Goal: Information Seeking & Learning: Find contact information

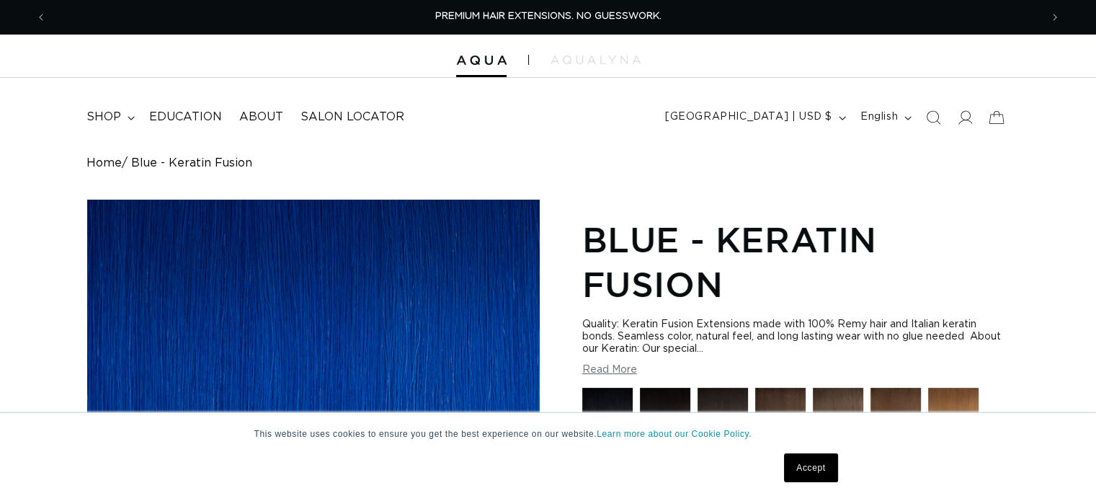
scroll to position [144, 0]
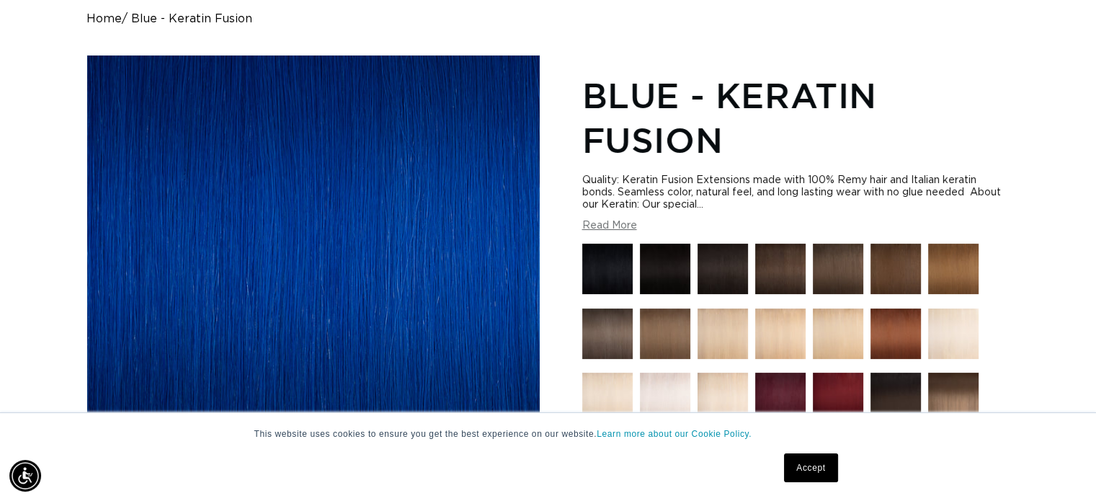
click at [807, 473] on link "Accept" at bounding box center [810, 467] width 53 height 29
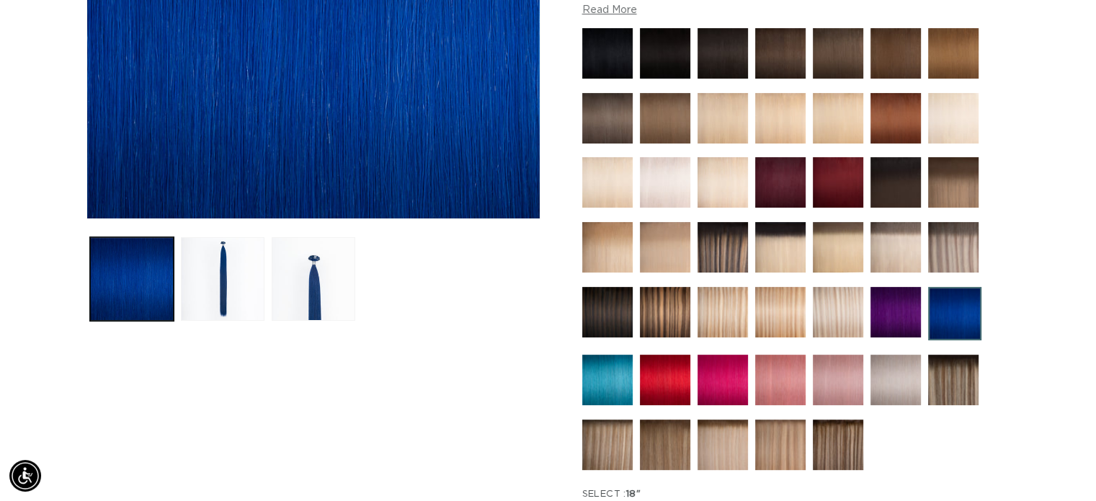
scroll to position [360, 0]
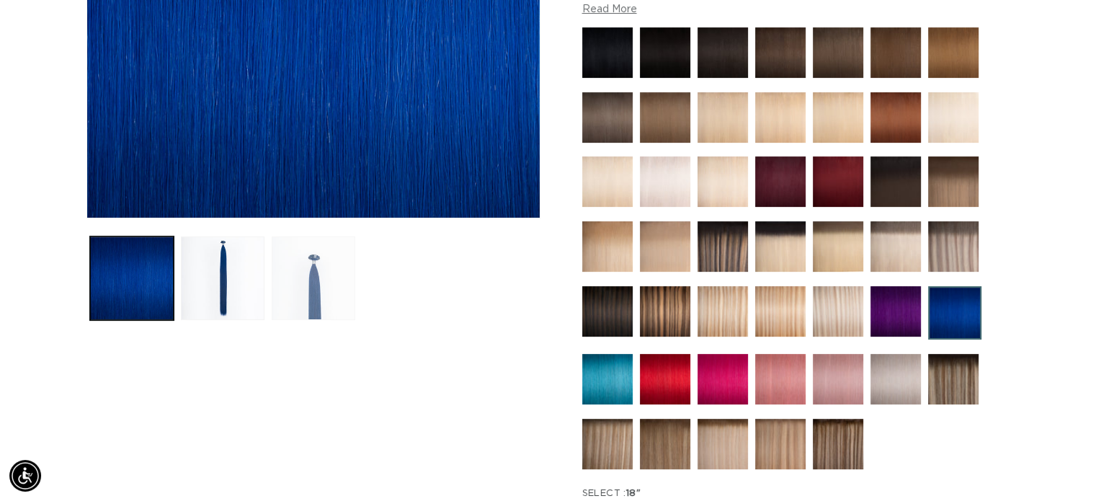
click at [302, 292] on button "Load image 3 in gallery view" at bounding box center [314, 278] width 84 height 84
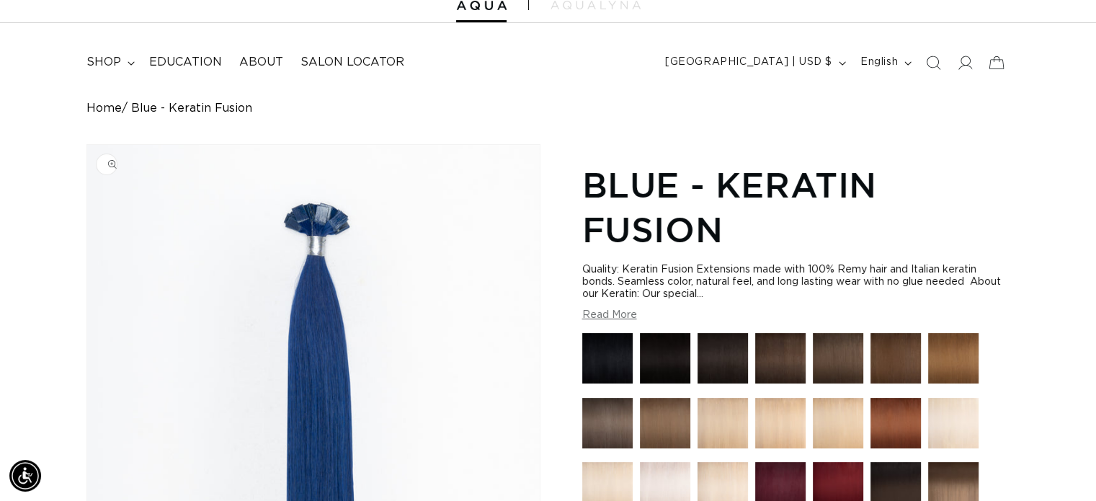
scroll to position [0, 0]
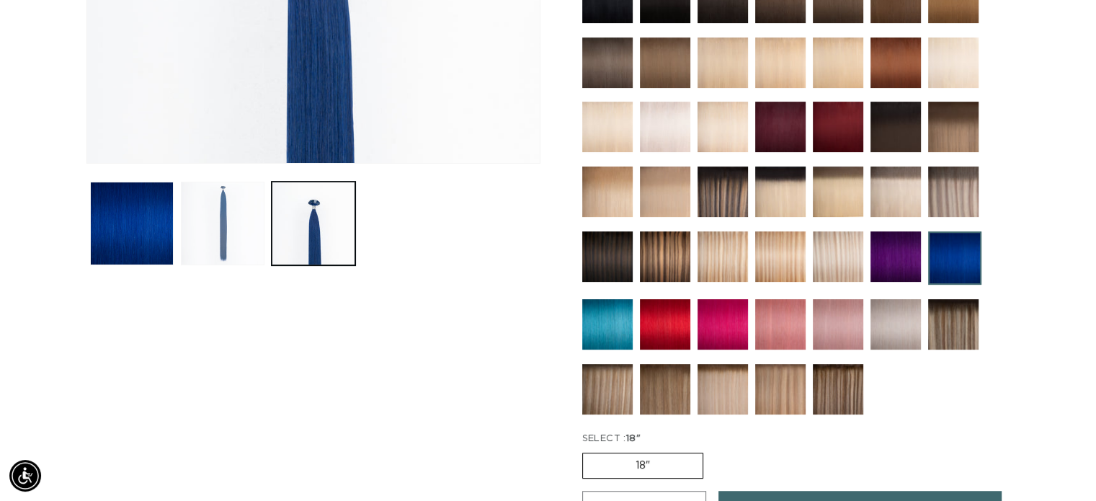
drag, startPoint x: 243, startPoint y: 273, endPoint x: 244, endPoint y: 261, distance: 11.5
click at [244, 273] on div "Image 3 is now available in gallery view Skip to product information Open media…" at bounding box center [313, 264] width 454 height 961
click at [243, 249] on button "Load image 2 in gallery view" at bounding box center [223, 224] width 84 height 84
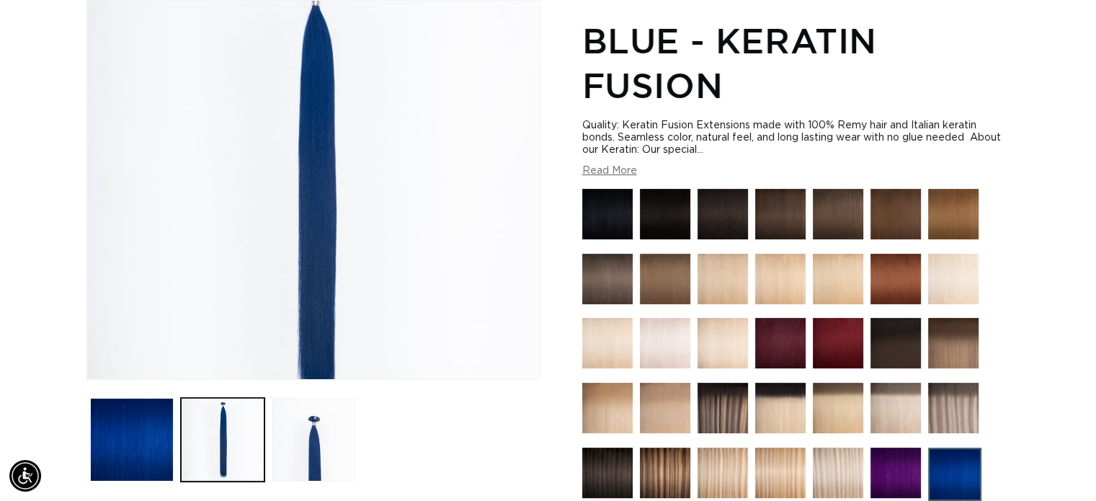
scroll to position [0, 993]
click at [609, 169] on button "Read More" at bounding box center [609, 171] width 55 height 12
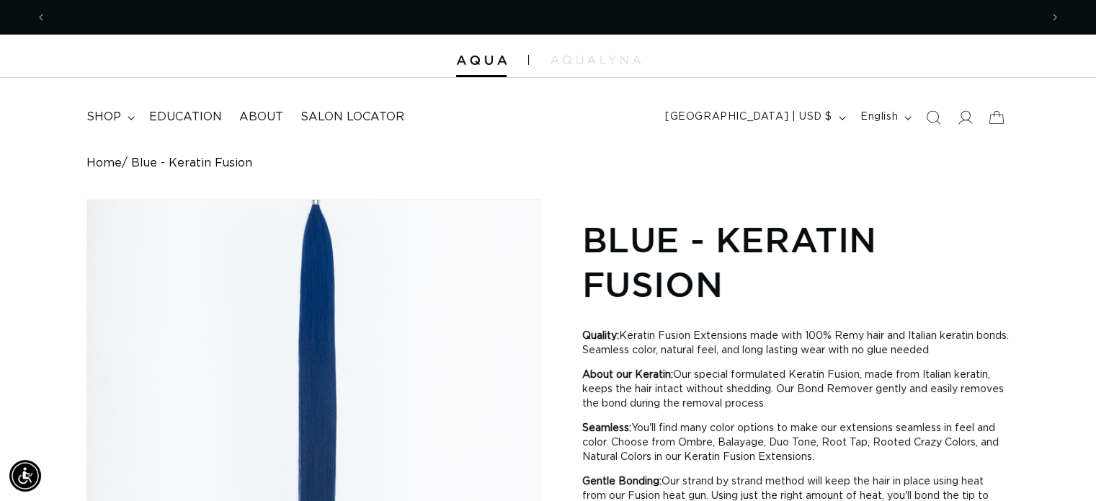
scroll to position [0, 0]
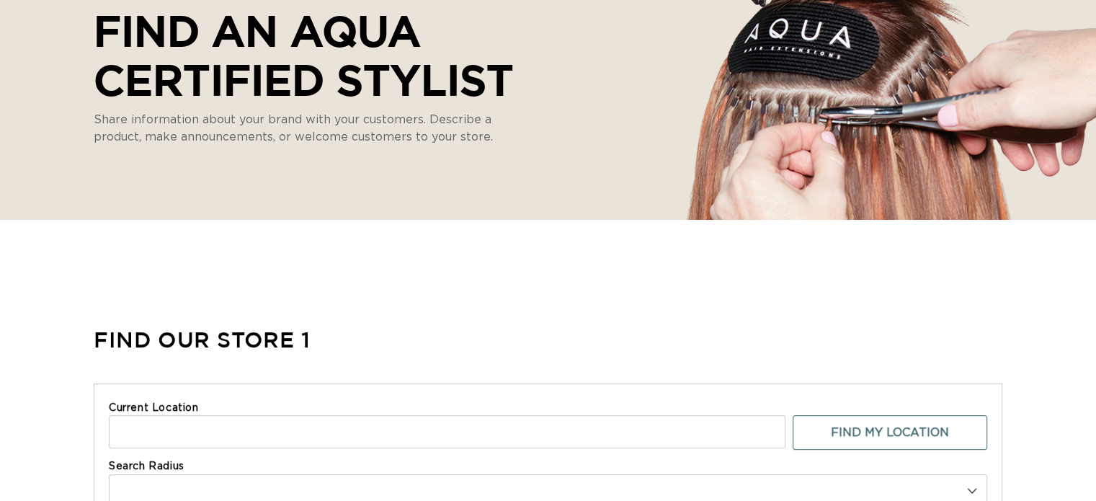
select select "m"
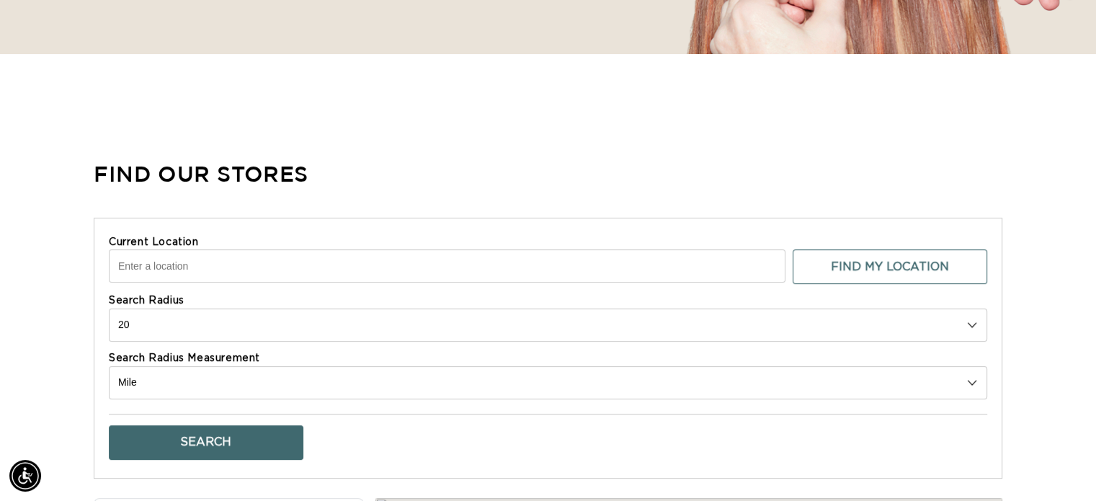
scroll to position [432, 0]
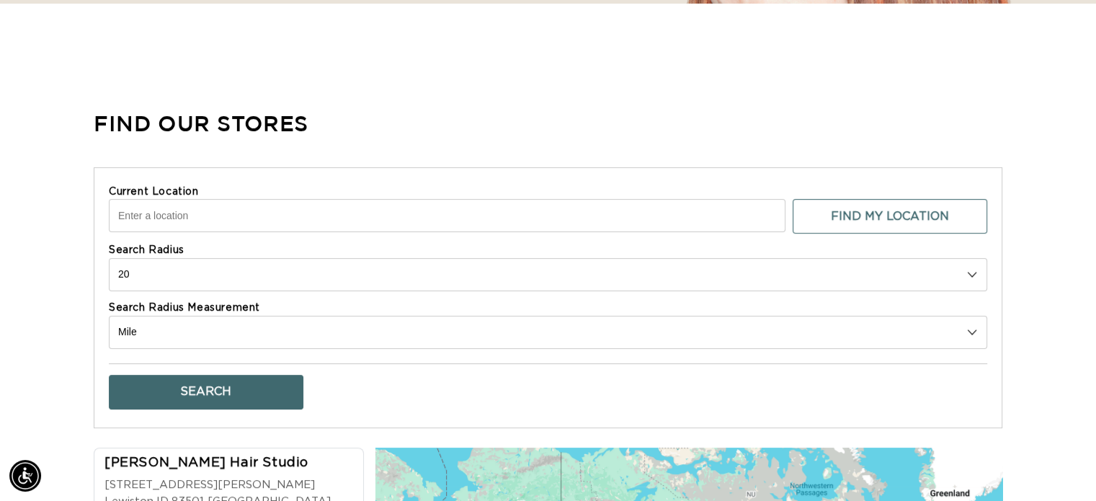
click at [259, 222] on input "Current Location" at bounding box center [447, 215] width 676 height 33
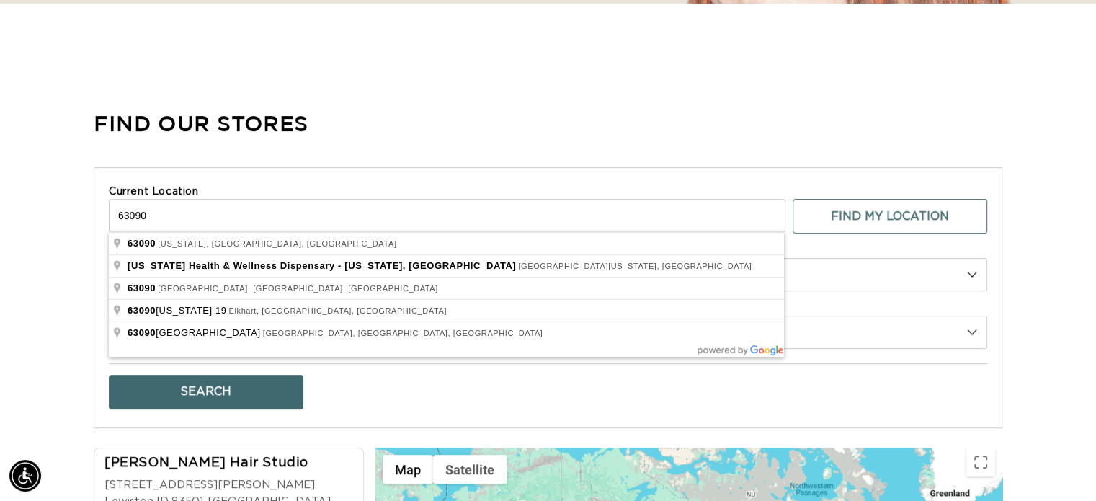
drag, startPoint x: 286, startPoint y: 228, endPoint x: 196, endPoint y: 244, distance: 91.4
type input "Washington, MO 63090, USA"
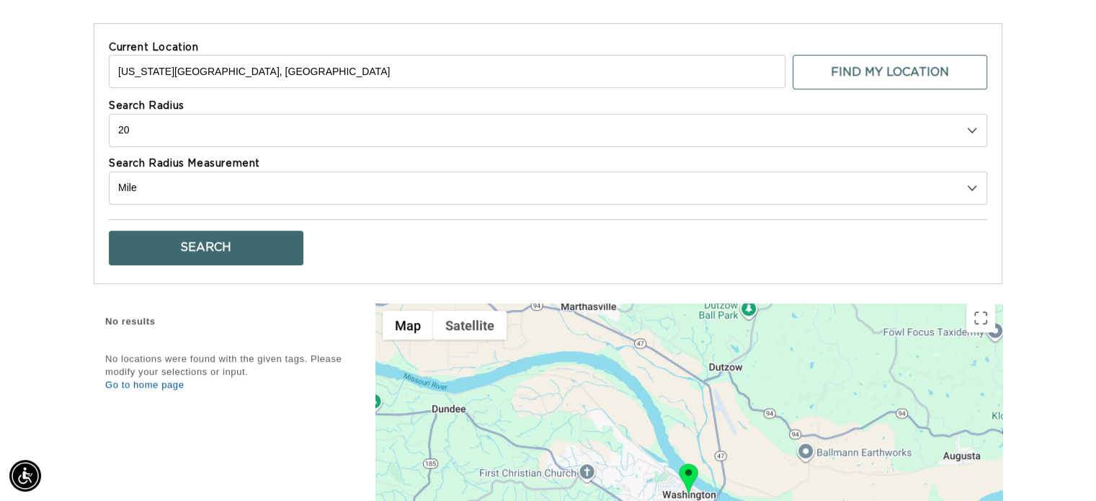
scroll to position [0, 0]
click at [254, 237] on button "Search" at bounding box center [206, 248] width 195 height 35
click at [221, 132] on select "10 20 30 40 No Limit" at bounding box center [548, 130] width 878 height 33
select select "0"
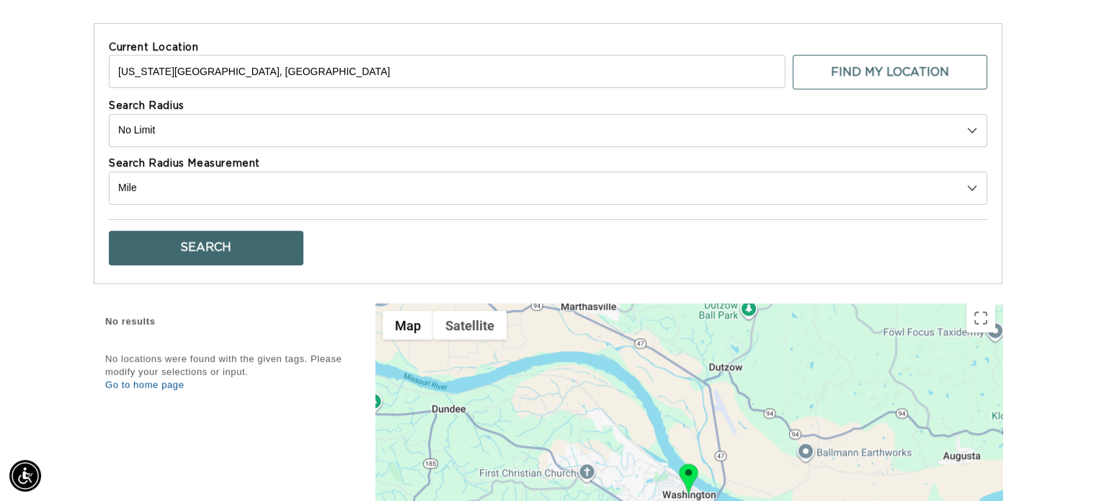
click at [109, 114] on select "10 20 30 40 No Limit" at bounding box center [548, 130] width 878 height 33
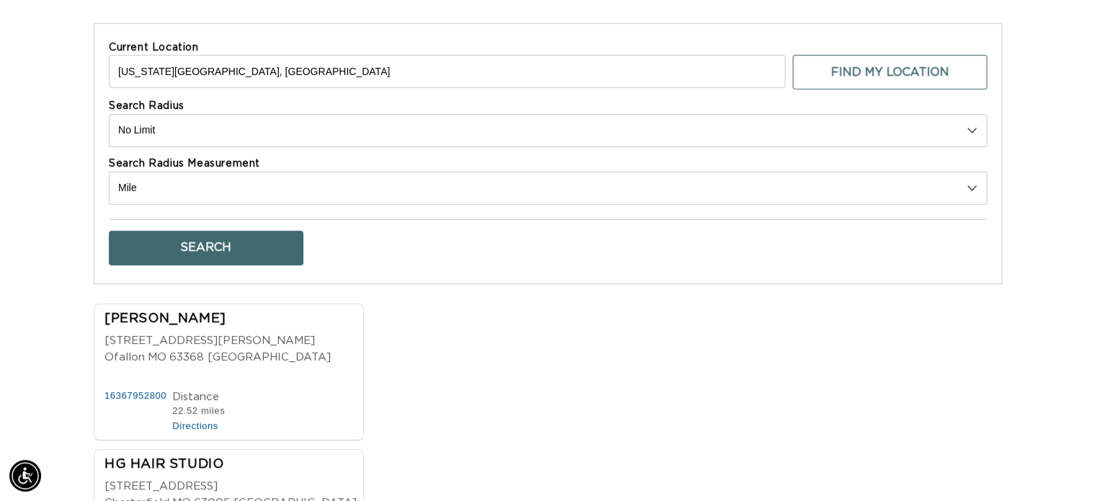
click at [202, 239] on button "Search" at bounding box center [206, 248] width 195 height 35
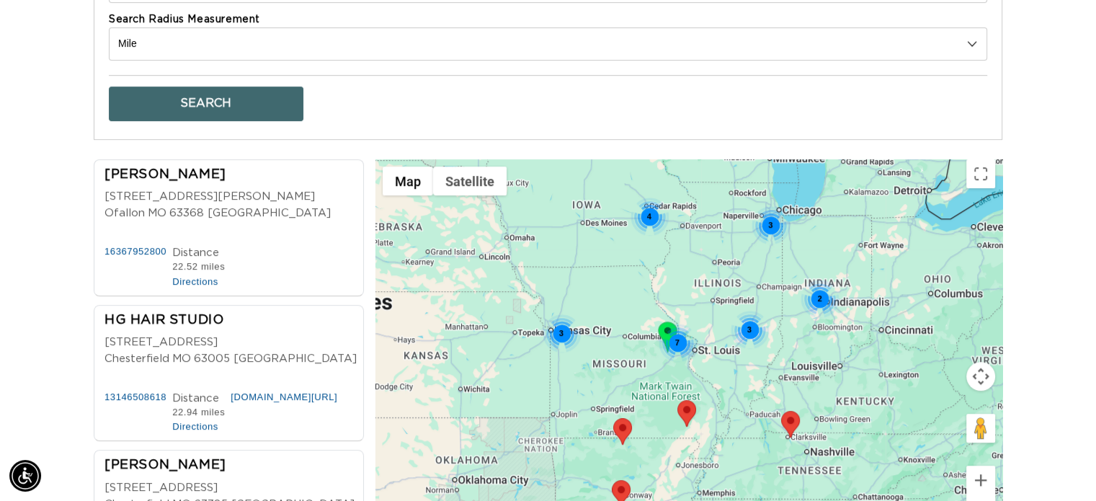
scroll to position [0, 1986]
drag, startPoint x: 156, startPoint y: 174, endPoint x: 20, endPoint y: 250, distance: 155.1
click at [20, 250] on div "Find Our Stores Current Location Washington, MO 63090, USA Find My Location Sea…" at bounding box center [548, 181] width 1096 height 759
click at [161, 170] on div "Erin Rothkopf" at bounding box center [217, 175] width 226 height 19
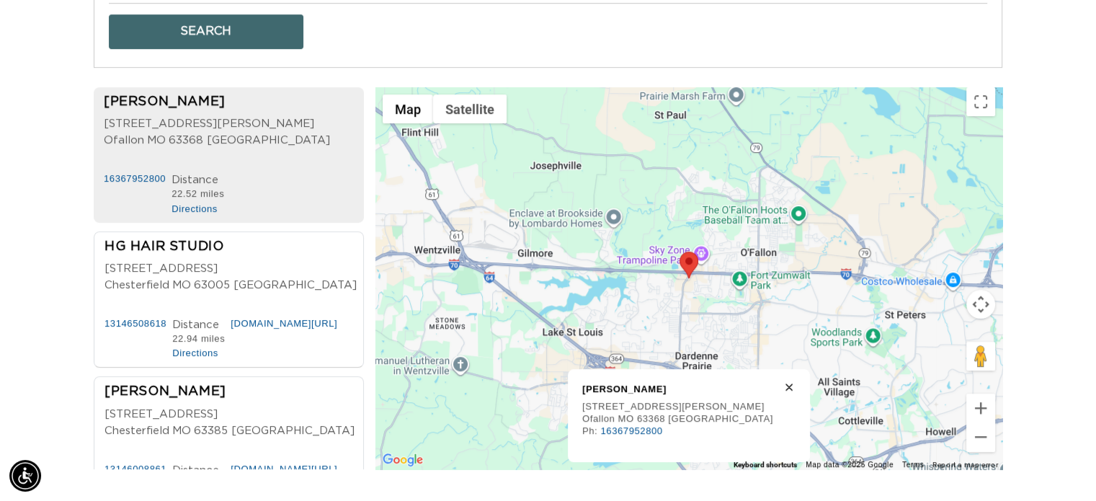
click at [187, 140] on span "63368" at bounding box center [186, 141] width 35 height 17
click at [185, 118] on span "854 Bryan Road" at bounding box center [209, 123] width 210 height 11
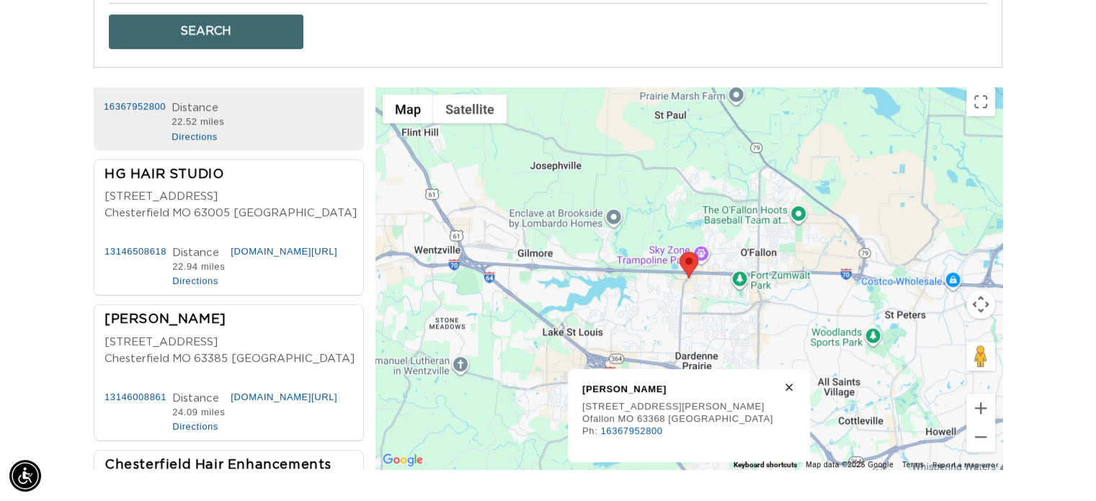
click at [269, 86] on div "HG HAIR STUDIO 130 Chesterfield Valley Drive Chesterfield MO 63005 USA" at bounding box center [233, 53] width 259 height 65
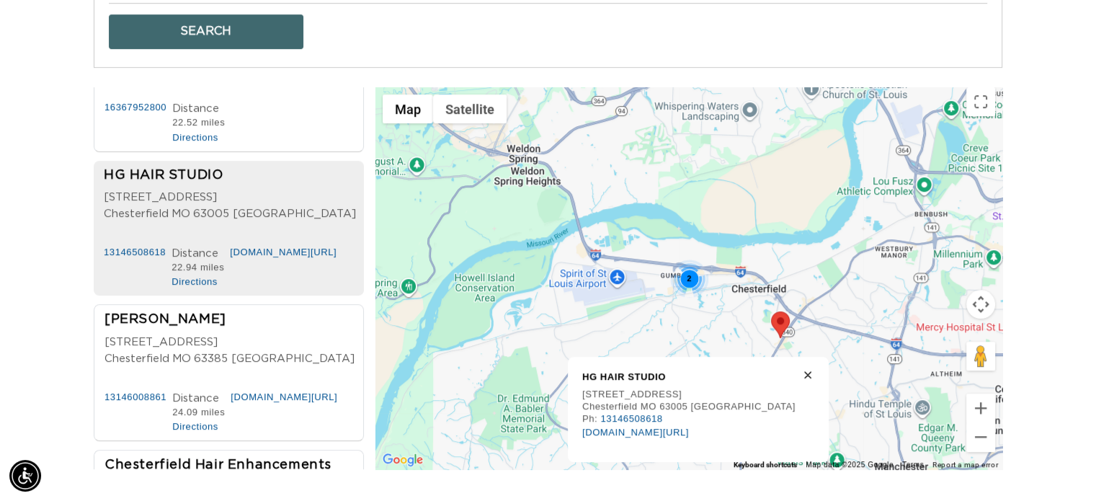
scroll to position [0, 993]
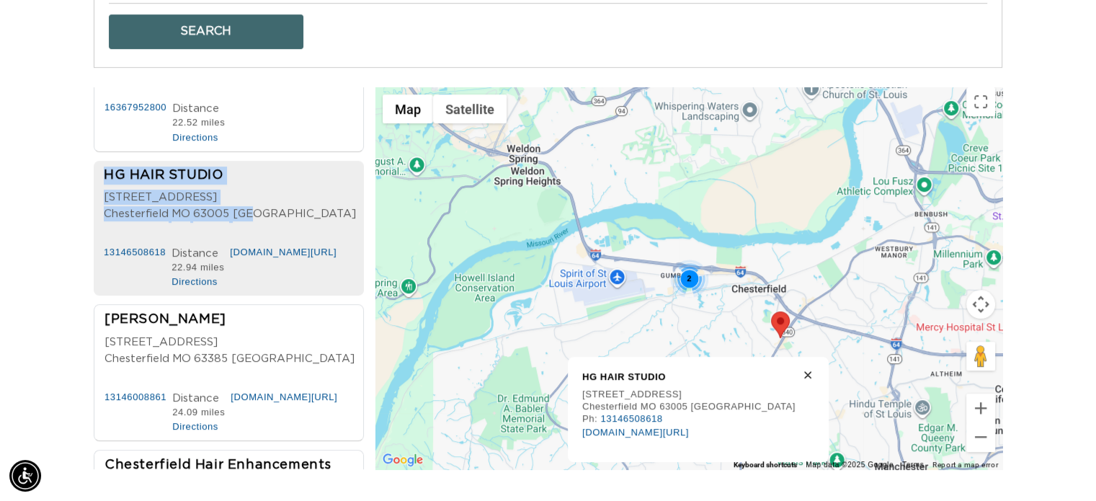
drag, startPoint x: 98, startPoint y: 170, endPoint x: 262, endPoint y: 213, distance: 169.7
click at [262, 213] on li "HG HAIR STUDIO 130 Chesterfield Valley Drive Chesterfield MO 63005 USA Phone Nu…" at bounding box center [229, 228] width 270 height 135
copy div "HG HAIR STUDIO 130 Chesterfield Valley Drive Chesterfield MO 63005 USA"
